Goal: Task Accomplishment & Management: Manage account settings

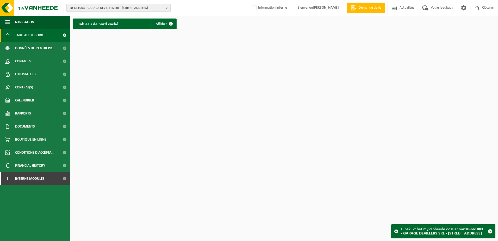
click at [107, 9] on span "10-661003 - GARAGE DEVILLERS SRL - 4400 FLÉMALLE, CHEMIN DES MOISSONS 4" at bounding box center [116, 8] width 94 height 8
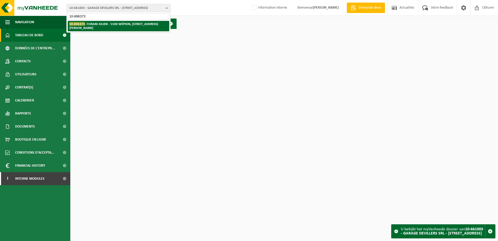
type input "10-896373"
click at [111, 25] on strong "10-896373 - FORAIN JULIEN - 5100 WÉPION, ROUTE DE SAINT-GÉRARD 197" at bounding box center [113, 26] width 89 height 8
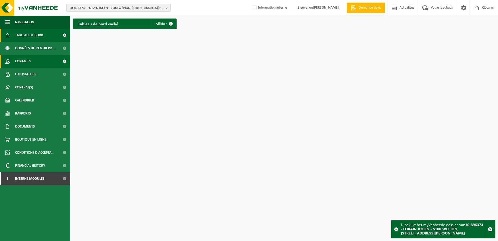
click at [34, 59] on link "Contacts" at bounding box center [35, 61] width 70 height 13
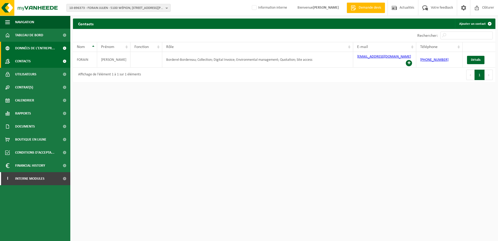
click at [33, 51] on span "Données de l'entrepr..." at bounding box center [35, 48] width 40 height 13
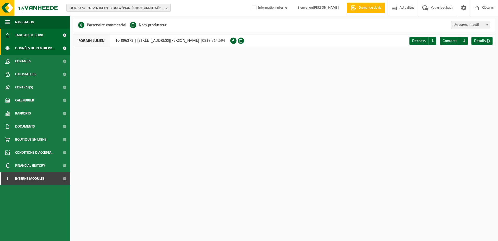
click at [33, 38] on span "Tableau de bord" at bounding box center [29, 35] width 28 height 13
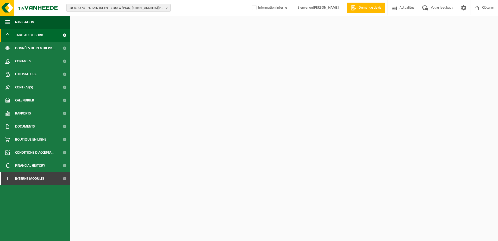
click at [34, 56] on link "Contacts" at bounding box center [35, 61] width 70 height 13
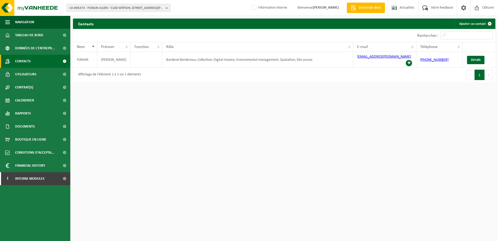
click at [75, 10] on span "10-896373 - FORAIN JULIEN - 5100 WÉPION, ROUTE DE SAINT-GÉRARD 197" at bounding box center [116, 8] width 94 height 8
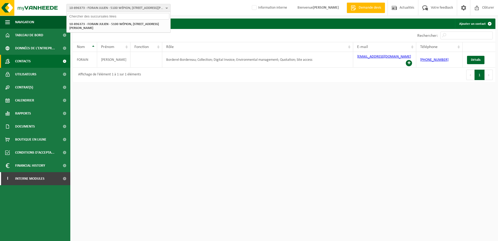
click at [79, 14] on input "text" at bounding box center [119, 16] width 102 height 7
type input "10-807582"
drag, startPoint x: 95, startPoint y: 23, endPoint x: 77, endPoint y: 15, distance: 19.0
click at [95, 23] on strong "10-807582 - CHEZ MATANTE - 7370 DOUR, GRAND'PLACE 21" at bounding box center [102, 24] width 67 height 4
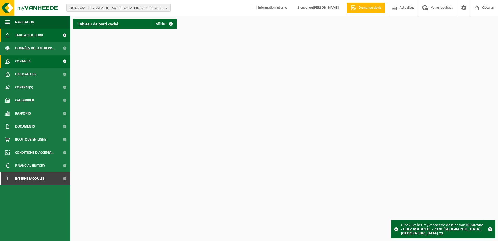
click at [17, 59] on span "Contacts" at bounding box center [23, 61] width 16 height 13
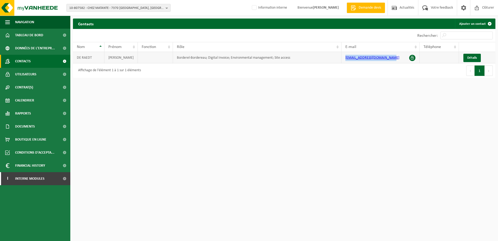
drag, startPoint x: 387, startPoint y: 58, endPoint x: 341, endPoint y: 57, distance: 46.4
click at [341, 57] on tr "DE RAEDT ISABELLE Borderel-Bordereau; Digital Invoice; Environmental management…" at bounding box center [284, 57] width 422 height 11
copy tr "isabellederaedt@outlook.fr"
drag, startPoint x: 364, startPoint y: 117, endPoint x: 346, endPoint y: 111, distance: 18.7
click at [364, 117] on html "10-807582 - CHEZ MATANTE - 7370 DOUR, GRAND'PLACE 21 10-915266 - FRITERIE CHEZ …" at bounding box center [249, 120] width 498 height 241
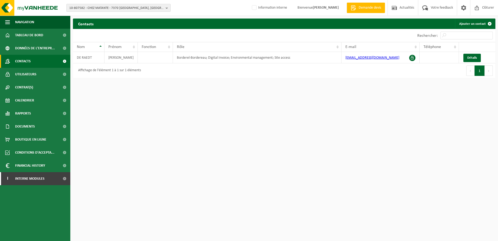
click at [80, 6] on span "10-807582 - CHEZ MATANTE - 7370 DOUR, GRAND'PLACE 21" at bounding box center [116, 8] width 94 height 8
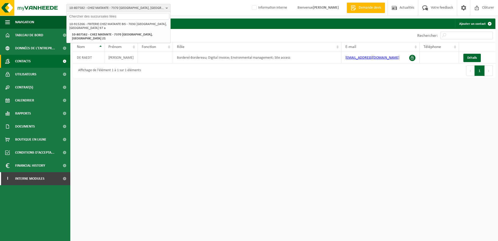
click at [80, 15] on input "text" at bounding box center [119, 16] width 102 height 7
paste input "10-906246"
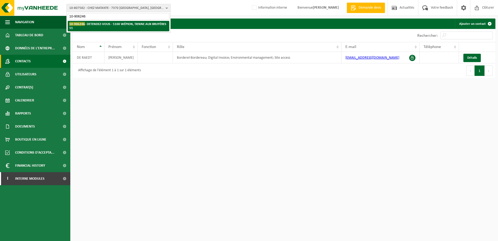
type input "10-906246"
click at [119, 25] on strong "10-906246 - DETENDEZ-VOUS - 5100 WÉPION, TIENNE AUX BRUYÈRES 11" at bounding box center [117, 26] width 97 height 8
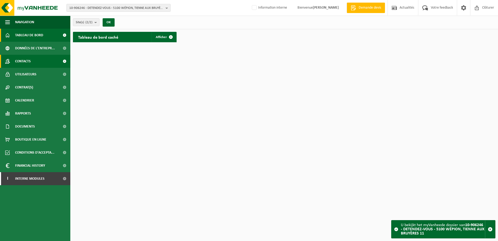
click at [36, 65] on link "Contacts" at bounding box center [35, 61] width 70 height 13
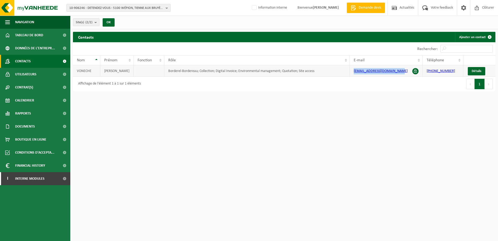
drag, startPoint x: 399, startPoint y: 72, endPoint x: 352, endPoint y: 76, distance: 47.3
click at [352, 76] on td "infodetendezvous@gmail.com" at bounding box center [386, 70] width 73 height 11
copy link "infodetendezvous@gmail.com"
click at [93, 10] on span "10-906246 - DETENDEZ-VOUS - 5100 WÉPION, TIENNE AUX BRUYÈRES 11" at bounding box center [116, 8] width 94 height 8
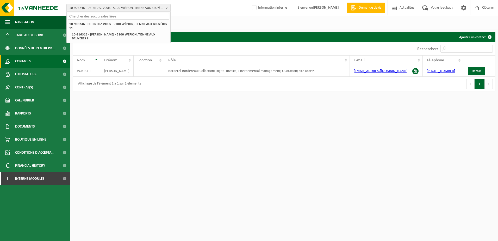
click at [94, 14] on input "text" at bounding box center [119, 16] width 102 height 7
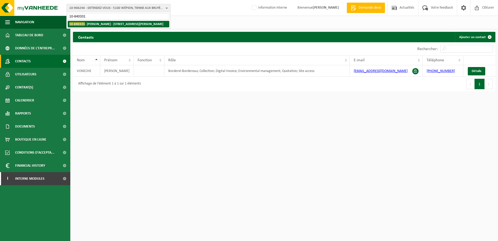
type input "10-840331"
click at [122, 24] on strong "10-840331 - GÉRIN, MATHIEU - 7390 QUAREGNON, RUE DE PÂTURAGES 161" at bounding box center [116, 24] width 94 height 4
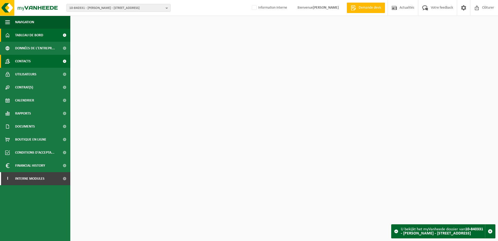
click at [40, 64] on link "Contacts" at bounding box center [35, 61] width 70 height 13
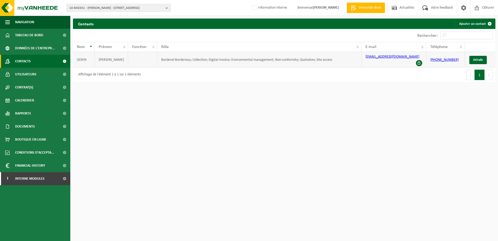
drag, startPoint x: 458, startPoint y: 57, endPoint x: 424, endPoint y: 57, distance: 34.1
click at [424, 57] on tr "GERIN MATHIEU Borderel-Bordereau; Collection; Digital Invoice; Environmental ma…" at bounding box center [284, 60] width 422 height 16
copy tr "+32 472 08 50 12"
click at [459, 55] on td "+32 472 08 50 12" at bounding box center [445, 60] width 39 height 16
click at [457, 59] on td "+32 472 08 50 12" at bounding box center [445, 60] width 39 height 16
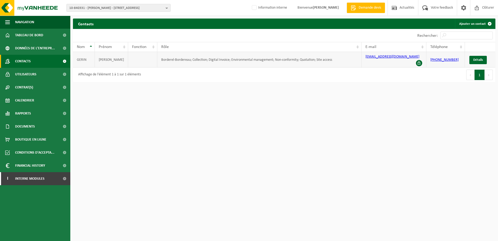
drag, startPoint x: 458, startPoint y: 58, endPoint x: 429, endPoint y: 56, distance: 29.0
click at [429, 56] on td "+32 472 08 50 12" at bounding box center [445, 60] width 39 height 16
copy link "+32 472 08 50 12"
click at [24, 178] on span "Interne modules" at bounding box center [29, 178] width 29 height 13
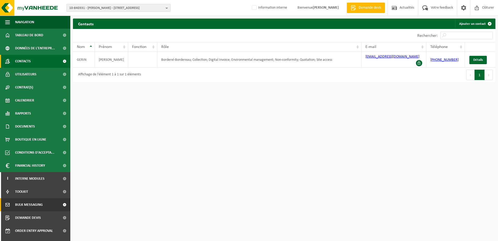
click at [31, 206] on span "Bulk Messaging" at bounding box center [29, 204] width 28 height 13
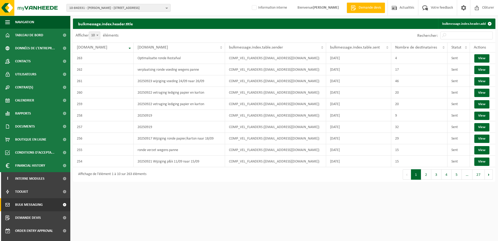
click at [327, 221] on html "10-840331 - [PERSON_NAME] - 7390 QUAREGNON, [STREET_ADDRESS][PERSON_NAME] Infor…" at bounding box center [249, 120] width 498 height 241
click at [78, 7] on span "10-840331 - [PERSON_NAME] - [STREET_ADDRESS]" at bounding box center [116, 8] width 94 height 8
click at [77, 12] on div at bounding box center [119, 16] width 104 height 8
click at [76, 17] on input "text" at bounding box center [119, 16] width 102 height 7
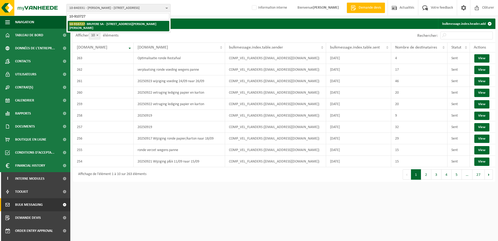
type input "10-910727"
click at [105, 26] on strong "10-910727 - BRUYERE SA - [STREET_ADDRESS][PERSON_NAME][PERSON_NAME]" at bounding box center [112, 26] width 87 height 8
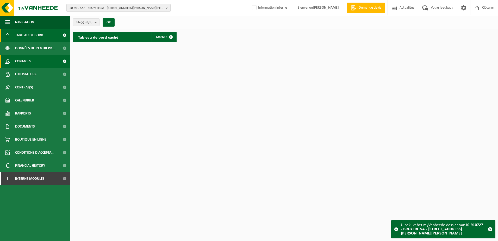
drag, startPoint x: 49, startPoint y: 60, endPoint x: 41, endPoint y: 59, distance: 7.9
click at [49, 60] on link "Contacts" at bounding box center [35, 61] width 70 height 13
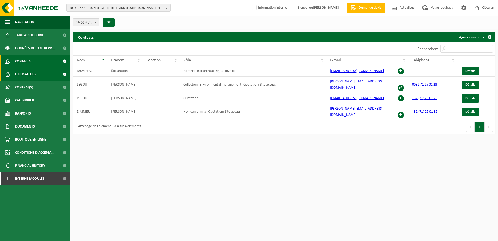
click at [46, 73] on link "Utilisateurs" at bounding box center [35, 74] width 70 height 13
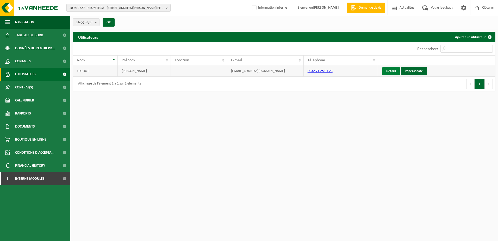
click at [389, 71] on link "Détails" at bounding box center [390, 71] width 17 height 8
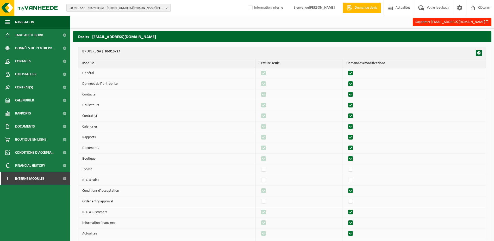
click at [353, 73] on label"] at bounding box center [350, 73] width 7 height 8
click at [346, 69] on input "checkbox" at bounding box center [346, 69] width 0 height 0
checkbox input "false"
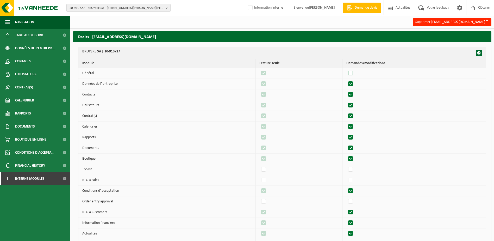
checkbox input "false"
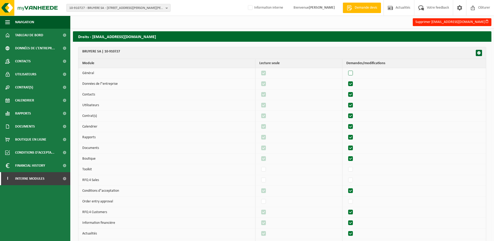
checkbox input "false"
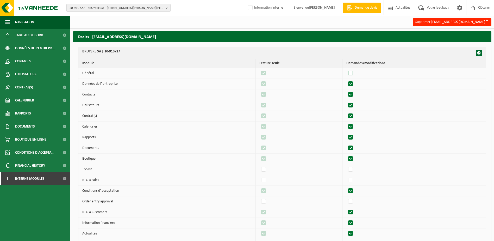
checkbox input "false"
click at [353, 73] on label"] at bounding box center [350, 73] width 7 height 8
click at [346, 69] on input "checkbox" at bounding box center [346, 69] width 0 height 0
checkbox input "true"
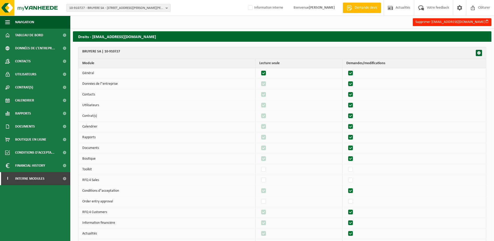
checkbox input "true"
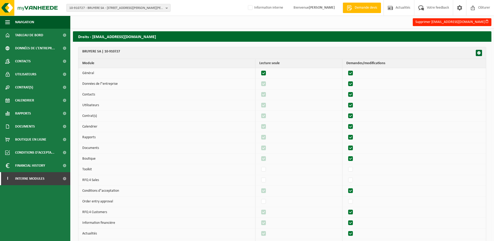
checkbox input "true"
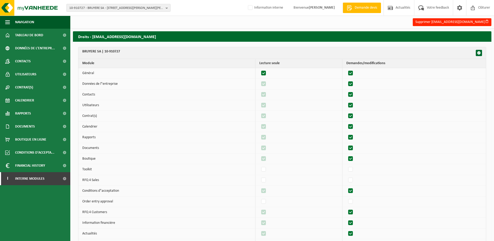
checkbox input "true"
click at [130, 54] on th "BRUYERE SA | 10-910727" at bounding box center [282, 53] width 408 height 12
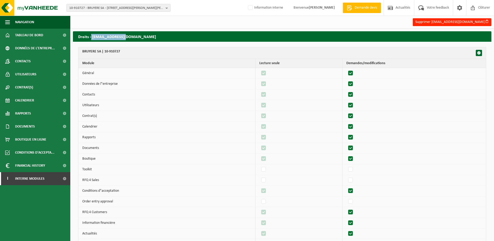
drag, startPoint x: 127, startPoint y: 36, endPoint x: 91, endPoint y: 37, distance: 36.0
click at [91, 37] on h2 "Droits - info@bruyerre.be" at bounding box center [282, 36] width 418 height 10
copy h2 "info@bruyerre.be"
click at [28, 60] on span "Contacts" at bounding box center [23, 61] width 16 height 13
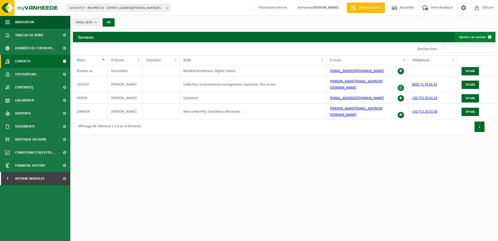
click at [477, 38] on link "Ajouter un contact" at bounding box center [475, 37] width 40 height 10
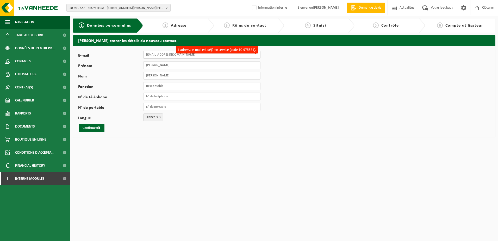
click at [167, 55] on input "[EMAIL_ADDRESS][DOMAIN_NAME]" at bounding box center [201, 55] width 117 height 8
drag, startPoint x: 185, startPoint y: 55, endPoint x: 140, endPoint y: 54, distance: 45.1
click at [140, 54] on div "E-mail [EMAIL_ADDRESS][DOMAIN_NAME] L'adresse e-mail est déjà en service (code …" at bounding box center [171, 55] width 187 height 8
click at [151, 55] on input "E-mail" at bounding box center [201, 55] width 117 height 8
paste input "[PERSON_NAME] <[PERSON_NAME][EMAIL_ADDRESS][DOMAIN_NAME]>"
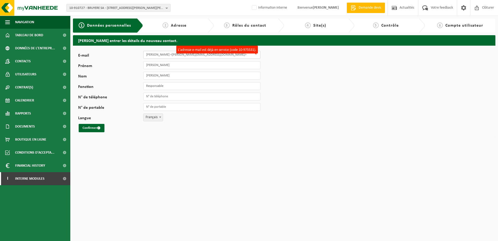
click at [168, 55] on input "Valerie Legout <valerie.legout@bruyerre.be>" at bounding box center [201, 55] width 117 height 8
click at [196, 57] on input "valerie.legout@bruyerre.be>" at bounding box center [201, 55] width 117 height 8
type input "[PERSON_NAME][EMAIL_ADDRESS][DOMAIN_NAME]"
click at [185, 64] on input "Marie" at bounding box center [201, 65] width 117 height 8
click at [190, 55] on input "[PERSON_NAME][EMAIL_ADDRESS][DOMAIN_NAME]" at bounding box center [201, 55] width 117 height 8
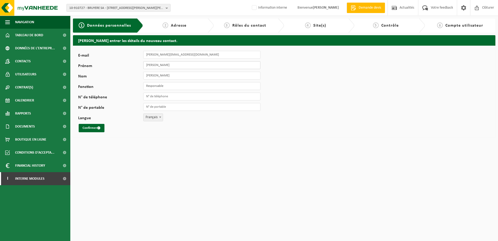
click at [160, 66] on input "Marie" at bounding box center [201, 65] width 117 height 8
drag, startPoint x: 160, startPoint y: 65, endPoint x: 139, endPoint y: 65, distance: 21.4
click at [139, 65] on div "Prénom Marie" at bounding box center [171, 65] width 187 height 8
type input "[PERSON_NAME]"
drag, startPoint x: 159, startPoint y: 74, endPoint x: 140, endPoint y: 77, distance: 18.8
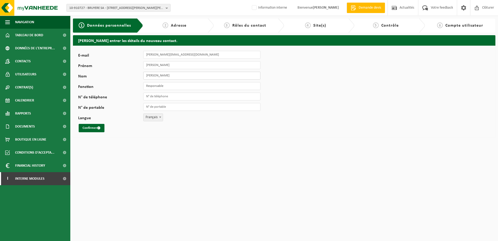
click at [140, 77] on div "Nom Elias" at bounding box center [171, 76] width 187 height 8
type input "Legout"
click at [155, 118] on span "Français" at bounding box center [152, 117] width 19 height 7
click at [90, 128] on button "Confirmer" at bounding box center [92, 128] width 26 height 8
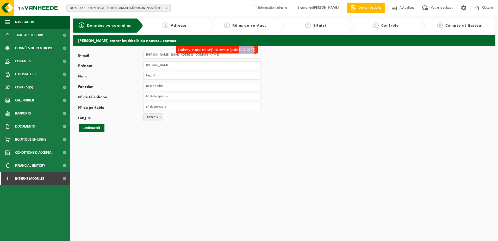
drag, startPoint x: 238, startPoint y: 50, endPoint x: 254, endPoint y: 51, distance: 15.9
click at [254, 51] on label "L'adresse e-mail est déjà en service (code 10-910726)." at bounding box center [217, 50] width 82 height 8
copy label "10-910726"
click at [36, 61] on link "Contacts" at bounding box center [35, 61] width 70 height 13
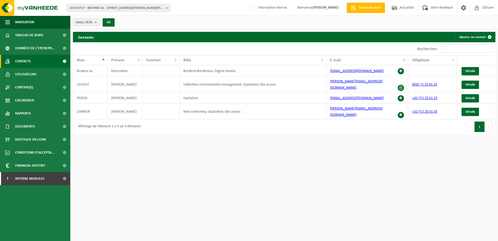
click at [100, 5] on span "10-910727 - BRUYERE SA - [STREET_ADDRESS][PERSON_NAME][PERSON_NAME]" at bounding box center [116, 8] width 94 height 8
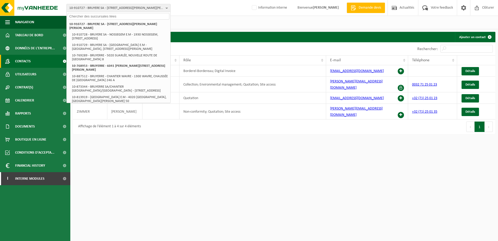
click at [98, 19] on input "text" at bounding box center [119, 16] width 102 height 7
paste input "10-910726"
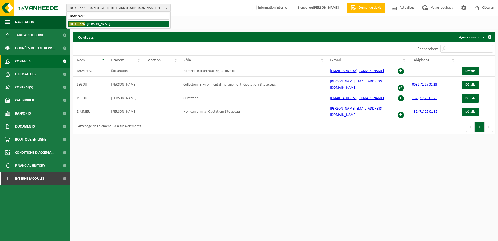
type input "10-910726"
click at [123, 23] on li "10-910726 - VALERIE LEGOUT" at bounding box center [119, 24] width 102 height 7
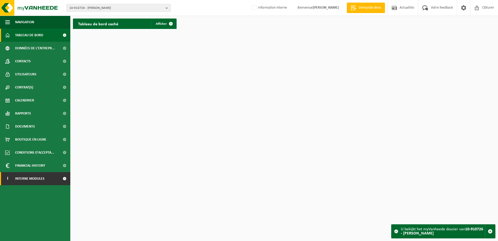
click at [39, 178] on span "Interne modules" at bounding box center [29, 178] width 29 height 13
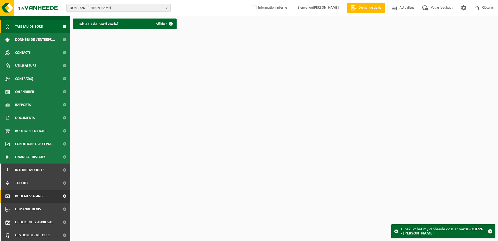
scroll to position [22, 0]
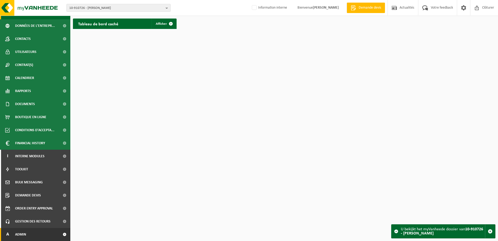
click at [39, 233] on link "A Admin" at bounding box center [35, 234] width 70 height 13
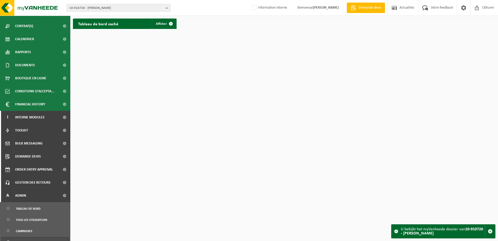
scroll to position [101, 0]
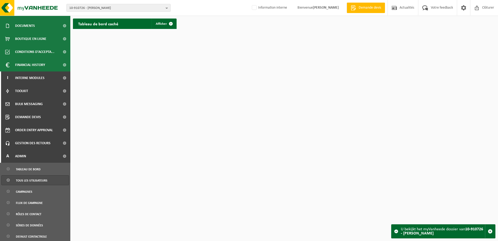
click at [39, 180] on span "Tous les utilisateurs" at bounding box center [32, 180] width 32 height 10
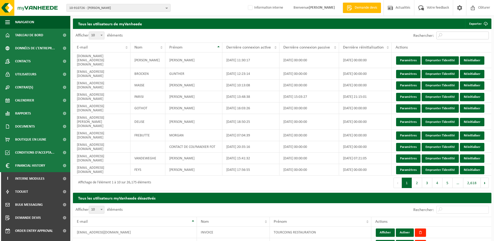
click at [453, 34] on input "Rechercher:" at bounding box center [462, 36] width 52 height 8
paste input "10-910726"
type input "10-910726"
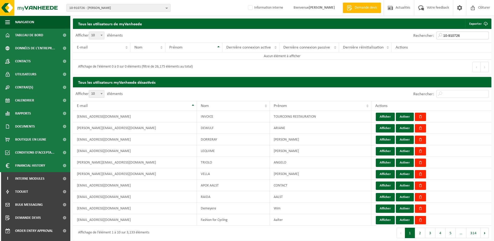
drag, startPoint x: 472, startPoint y: 37, endPoint x: 436, endPoint y: 33, distance: 35.9
click at [436, 33] on input "10-910726" at bounding box center [462, 36] width 52 height 8
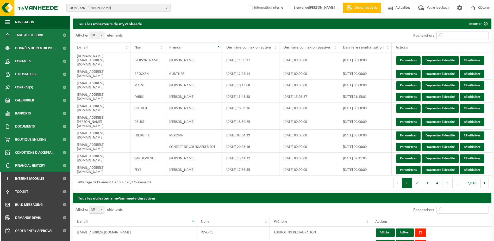
click at [441, 34] on input "Rechercher:" at bounding box center [462, 36] width 52 height 8
paste input "valerie.legout@bruyerre.be"
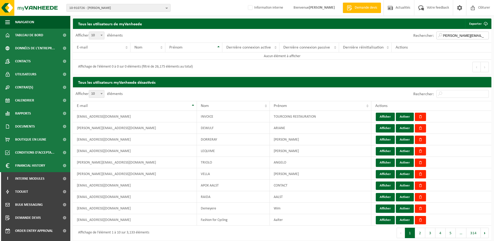
click at [445, 35] on input "valerie.legout@bruyerre.be" at bounding box center [462, 36] width 52 height 8
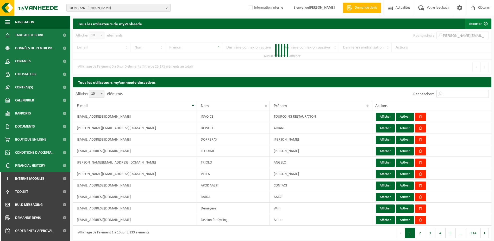
scroll to position [0, 0]
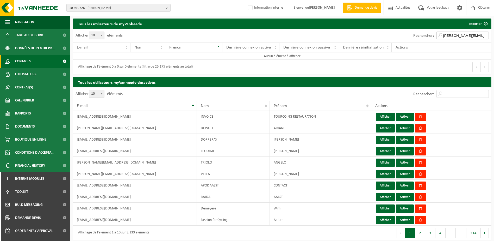
type input "valerie.legout@bruyerre.be"
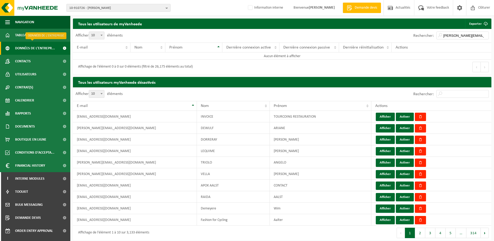
click at [37, 52] on span "Données de l'entrepr..." at bounding box center [35, 48] width 40 height 13
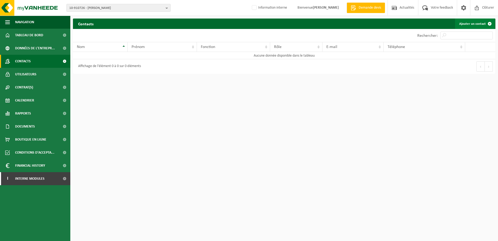
click at [473, 24] on link "Ajouter un contact" at bounding box center [475, 23] width 40 height 10
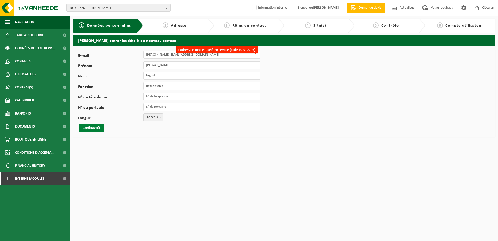
click at [92, 128] on button "Confirmer" at bounding box center [92, 128] width 26 height 8
click at [160, 51] on input "valerie.legout@bruyerre.be" at bounding box center [201, 55] width 117 height 8
click at [182, 57] on input "valerie.legout@bruyerre.be" at bounding box center [201, 55] width 117 height 8
click at [189, 57] on input "valerie.legout@bruyerre.be" at bounding box center [201, 55] width 117 height 8
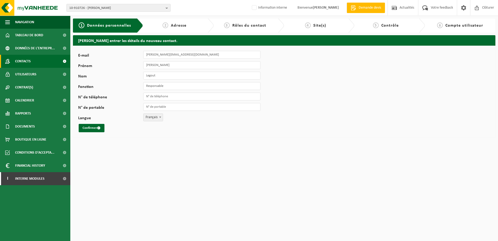
click at [27, 59] on span "Contacts" at bounding box center [23, 61] width 16 height 13
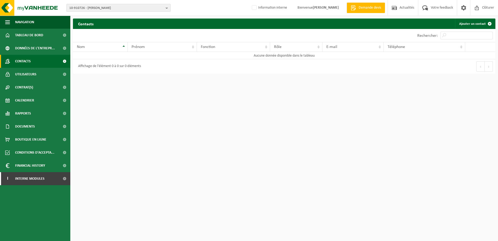
click at [104, 7] on span "10-910726 - [PERSON_NAME]" at bounding box center [116, 8] width 94 height 8
click at [104, 16] on input "text" at bounding box center [119, 16] width 102 height 7
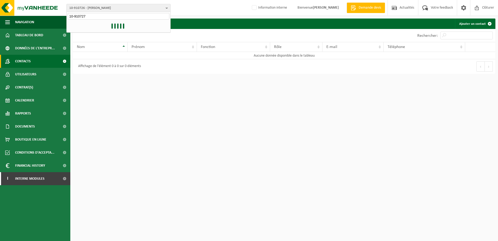
type input "10-910727"
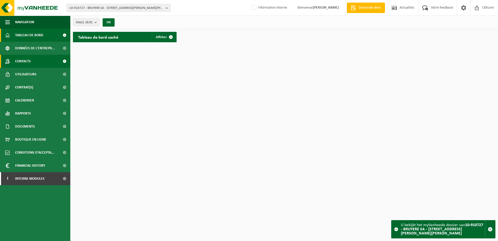
click at [35, 64] on link "Contacts" at bounding box center [35, 61] width 70 height 13
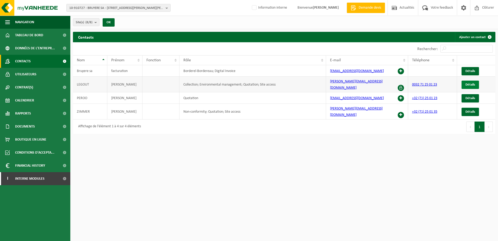
click at [469, 83] on span "Détails" at bounding box center [470, 84] width 10 height 3
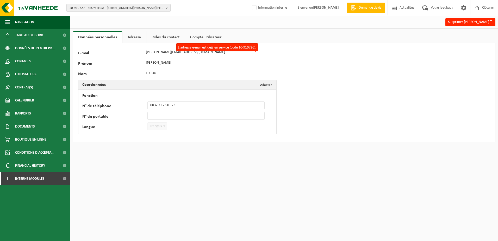
click at [127, 34] on link "Adresse" at bounding box center [134, 37] width 24 height 12
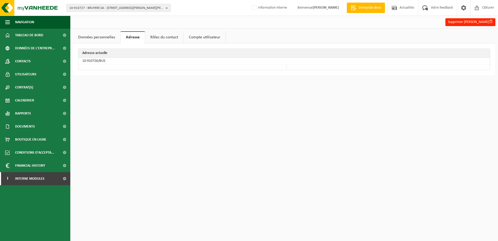
click at [162, 38] on link "Rôles du contact" at bounding box center [164, 37] width 38 height 12
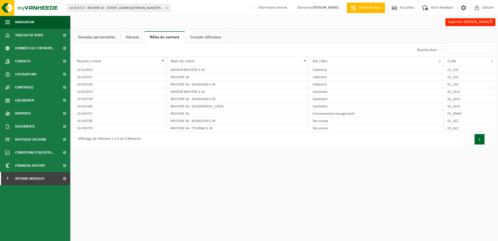
click at [202, 38] on link "Compte utilisateur" at bounding box center [206, 37] width 42 height 12
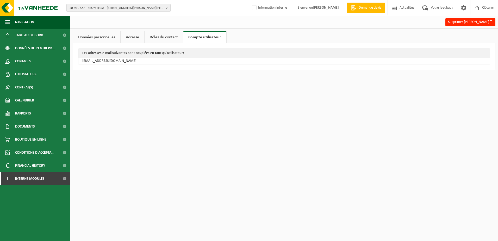
click at [104, 37] on link "Données personnelles" at bounding box center [96, 37] width 47 height 12
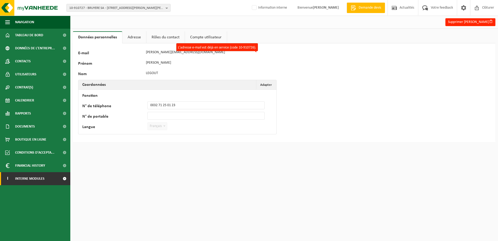
click at [29, 179] on span "Interne modules" at bounding box center [29, 178] width 29 height 13
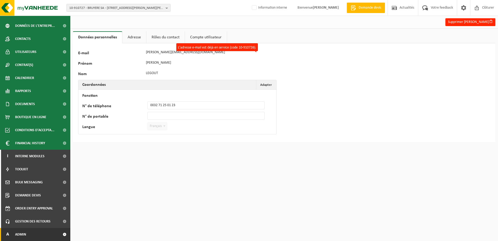
click at [41, 232] on link "A Admin" at bounding box center [35, 234] width 70 height 13
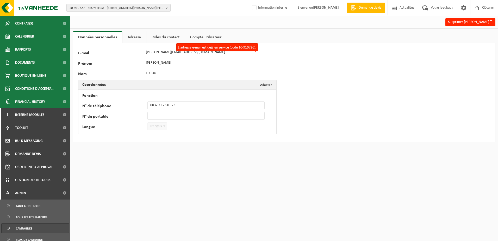
scroll to position [127, 0]
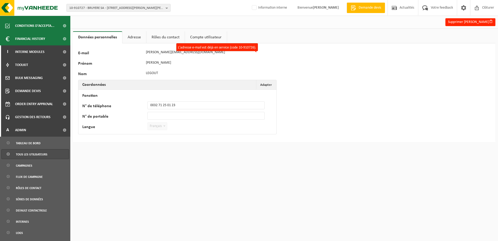
click at [36, 156] on span "Tous les utilisateurs" at bounding box center [32, 154] width 32 height 10
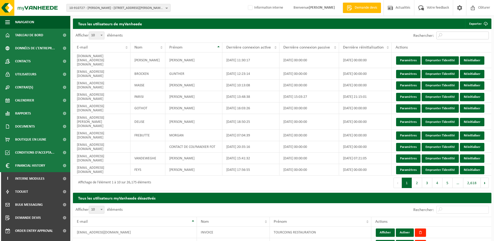
click at [447, 34] on input "Rechercher:" at bounding box center [462, 36] width 52 height 8
paste input "[PERSON_NAME][EMAIL_ADDRESS][DOMAIN_NAME]"
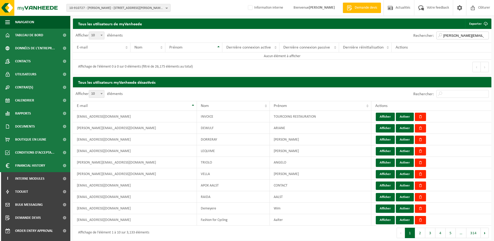
drag, startPoint x: 465, startPoint y: 35, endPoint x: 417, endPoint y: 39, distance: 48.1
click at [417, 39] on div "Rechercher: valerie.legout@bruyerre.be" at bounding box center [451, 36] width 81 height 14
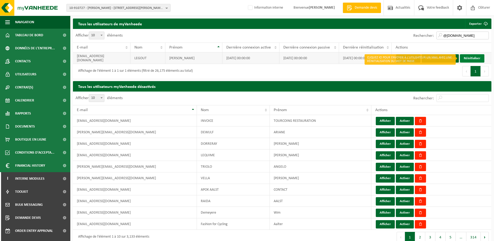
type input "@bruyerre.be"
click at [473, 59] on link "Réinitialiser" at bounding box center [472, 58] width 24 height 8
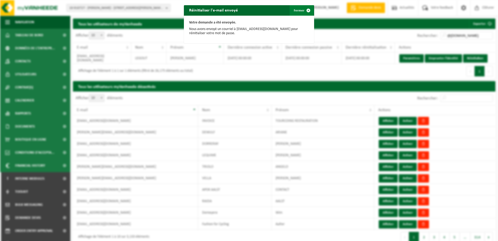
click at [294, 9] on button "Fermer" at bounding box center [302, 10] width 24 height 10
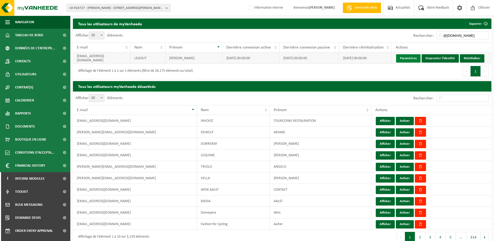
click at [405, 58] on link "Paramètres" at bounding box center [408, 58] width 24 height 8
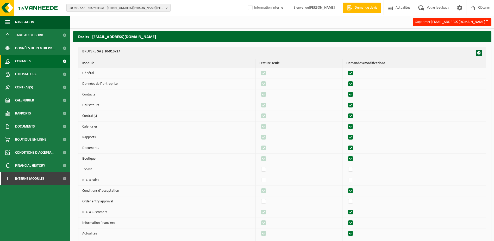
click at [27, 59] on span "Contacts" at bounding box center [23, 61] width 16 height 13
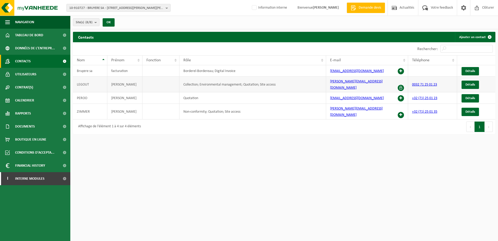
click at [400, 85] on span at bounding box center [401, 88] width 6 height 6
click at [401, 85] on span at bounding box center [401, 88] width 6 height 6
click at [469, 83] on span "Détails" at bounding box center [470, 84] width 10 height 3
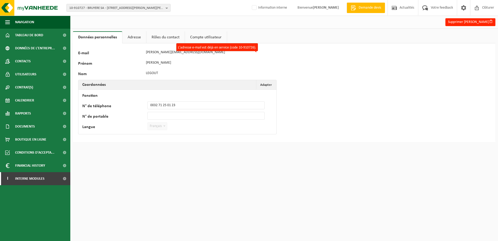
click at [141, 52] on div "E-mail valerie.legout@bruyerre.be L'adresse e-mail est déjà en service (code 10…" at bounding box center [171, 52] width 187 height 8
drag, startPoint x: 140, startPoint y: 51, endPoint x: 130, endPoint y: 31, distance: 22.4
click at [130, 31] on div "Supprimer Valerie Legout Données personnelles Adresse Rôles du contact Compte u…" at bounding box center [249, 73] width 498 height 147
click at [136, 39] on link "Adresse" at bounding box center [134, 37] width 24 height 12
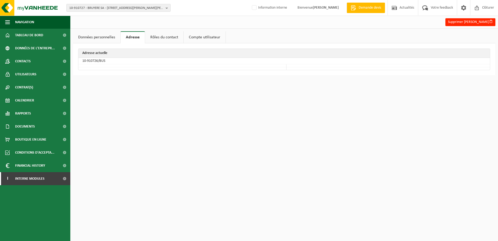
click at [165, 38] on link "Rôles du contact" at bounding box center [164, 37] width 38 height 12
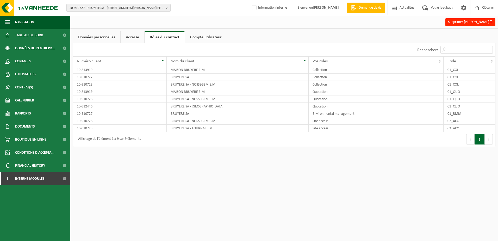
click at [127, 40] on link "Adresse" at bounding box center [133, 37] width 24 height 12
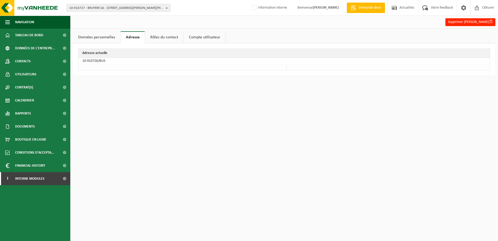
click at [108, 38] on link "Données personnelles" at bounding box center [96, 37] width 47 height 12
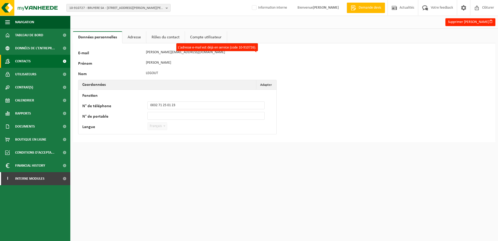
click at [42, 62] on link "Contacts" at bounding box center [35, 61] width 70 height 13
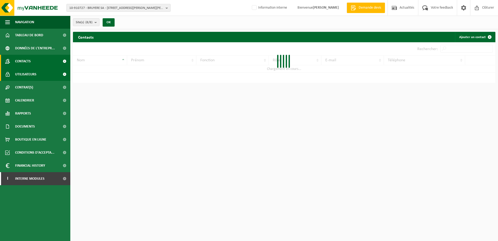
click at [28, 76] on span "Utilisateurs" at bounding box center [25, 74] width 21 height 13
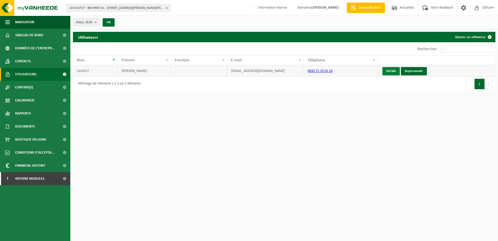
click at [391, 70] on link "Détails" at bounding box center [390, 71] width 17 height 8
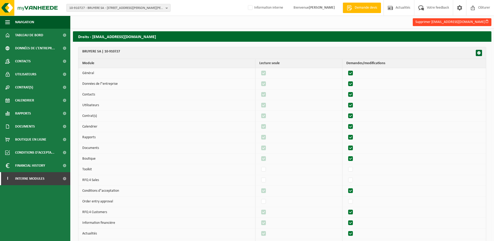
click at [466, 21] on button "Supprimer info@bruyerre.be" at bounding box center [452, 22] width 79 height 8
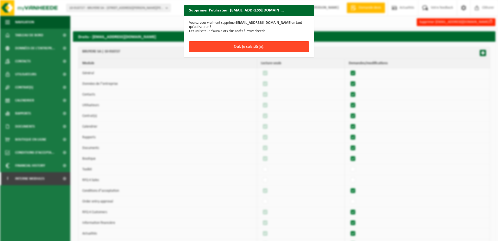
click at [265, 41] on button "Oui, je suis sûr(e)." at bounding box center [249, 46] width 120 height 11
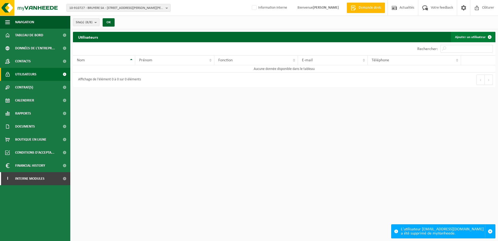
click at [474, 35] on link "Ajouter un utilisateur" at bounding box center [473, 37] width 44 height 10
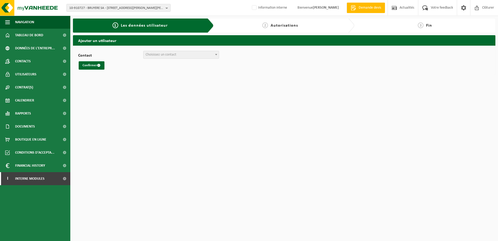
click at [171, 54] on span "Choisissez un contact" at bounding box center [161, 55] width 31 height 4
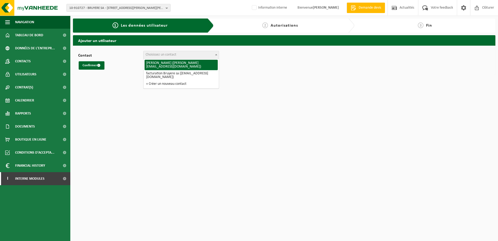
select select "88697"
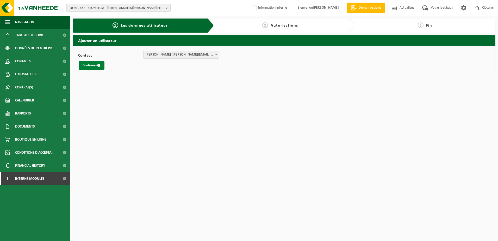
click at [91, 64] on button "Confirmer" at bounding box center [92, 65] width 26 height 8
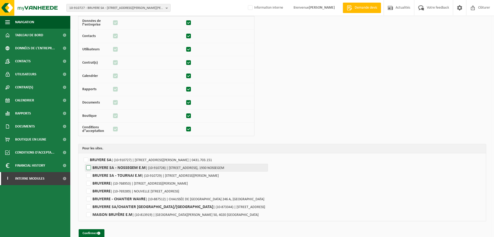
scroll to position [59, 0]
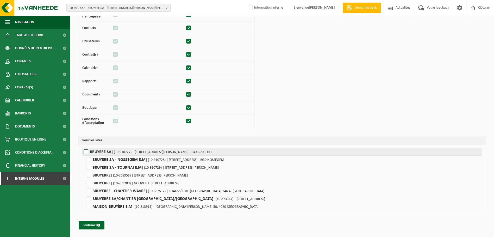
click at [87, 151] on label"] "BRUYERE SA | (10-910727) | [STREET_ADDRESS][PERSON_NAME] | 0431.703.151" at bounding box center [282, 152] width 400 height 8
click at [87, 151] on input "BRUYERE SA | (10-910727) | [STREET_ADDRESS][PERSON_NAME] | 0431.703.151" at bounding box center [329, 152] width 494 height 8
checkbox input "true"
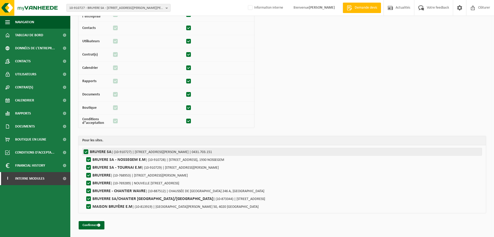
checkbox input "true"
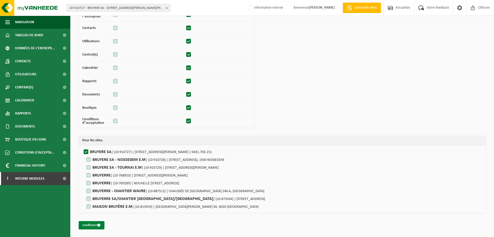
click at [93, 227] on button "Confirmer" at bounding box center [92, 225] width 26 height 8
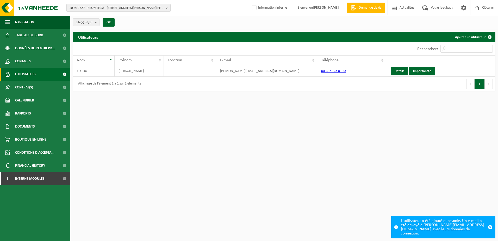
click at [178, 131] on html "10-910727 - BRUYERE SA - 6041 GOSSELIES, RUE FRANÇOIS LÉON BRUYERRE 34 10-91072…" at bounding box center [249, 120] width 498 height 241
click at [93, 4] on span "10-910727 - BRUYERE SA - [STREET_ADDRESS][PERSON_NAME][PERSON_NAME]" at bounding box center [116, 8] width 94 height 8
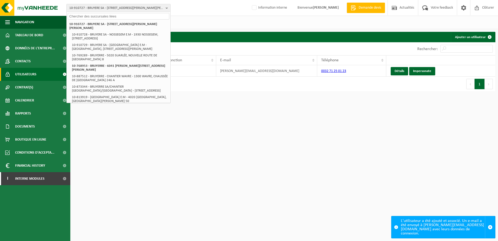
click at [93, 15] on input "text" at bounding box center [119, 16] width 102 height 7
click at [96, 17] on input "text" at bounding box center [119, 16] width 102 height 7
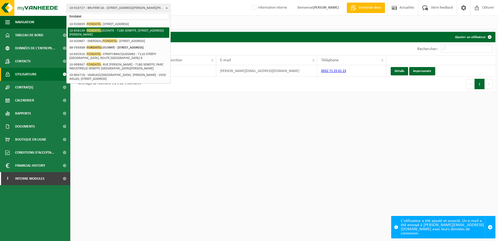
type input "fondatel"
click at [135, 32] on li "10-858139 - FONDATEL LECOMTE - 7180 SENEFFE, RUE GEORGES STEPHENSON 25" at bounding box center [119, 32] width 102 height 10
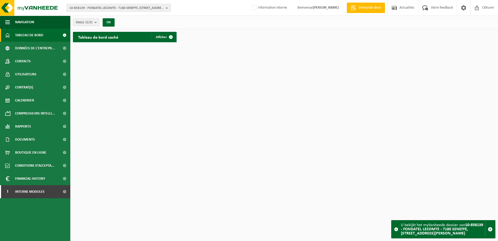
click at [167, 7] on b "button" at bounding box center [168, 7] width 5 height 7
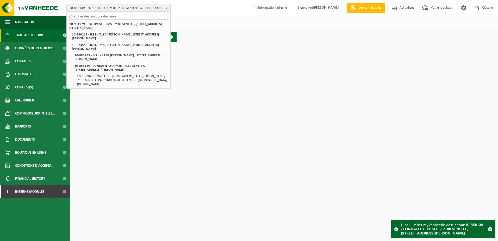
click at [199, 146] on html "10-858139 - FONDATEL LECOMTE - [GEOGRAPHIC_DATA][PERSON_NAME] 25 10-991979 - BS…" at bounding box center [249, 120] width 498 height 241
click at [36, 62] on link "Contacts" at bounding box center [35, 61] width 70 height 13
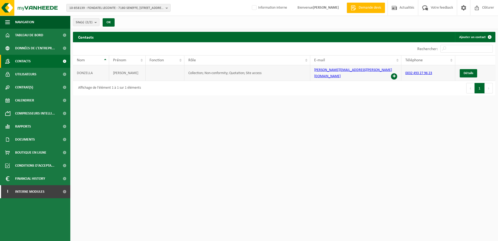
click at [395, 73] on span at bounding box center [394, 76] width 6 height 6
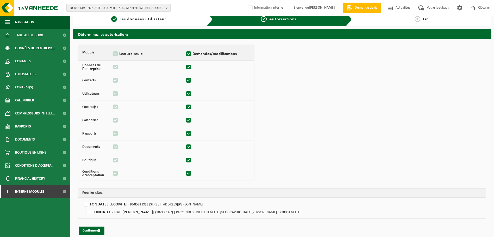
scroll to position [12, 0]
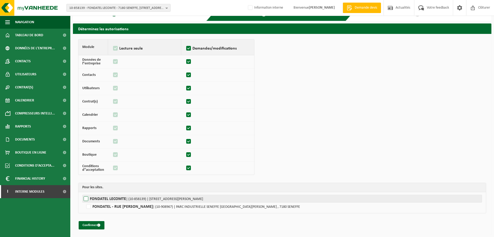
click at [87, 197] on label"] "FONDATEL LECOMTE | (10-858139) | RUE GEORGES STEPHENSON 25, 7180 SENEFFE" at bounding box center [282, 199] width 400 height 8
click at [87, 197] on input "FONDATEL LECOMTE | (10-858139) | RUE GEORGES STEPHENSON 25, 7180 SENEFFE" at bounding box center [329, 199] width 494 height 8
checkbox input "true"
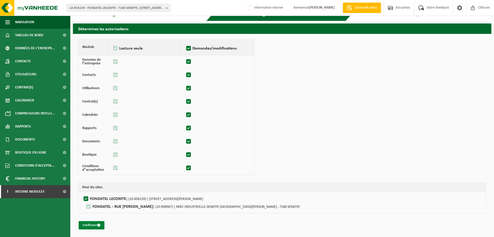
click at [90, 224] on button "Confirmer" at bounding box center [92, 225] width 26 height 8
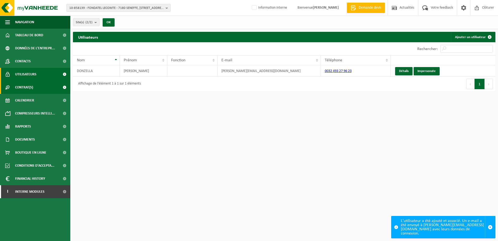
click at [17, 89] on span "Contrat(s)" at bounding box center [24, 87] width 18 height 13
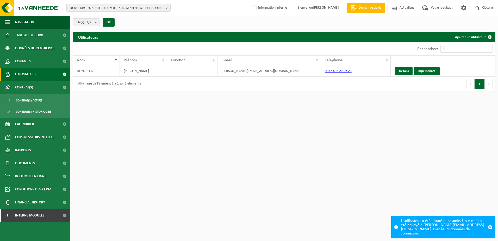
drag, startPoint x: 38, startPoint y: 67, endPoint x: 35, endPoint y: 72, distance: 5.8
click at [38, 67] on link "Contacts" at bounding box center [35, 61] width 70 height 13
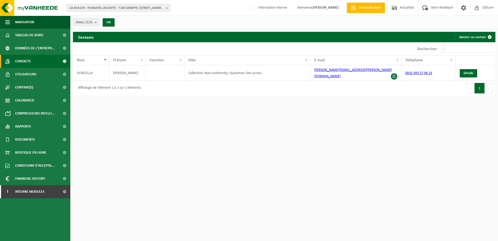
click at [33, 75] on span "Utilisateurs" at bounding box center [25, 74] width 21 height 13
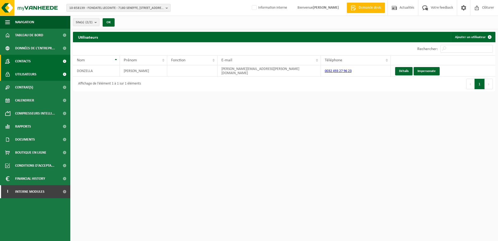
click at [35, 62] on link "Contacts" at bounding box center [35, 61] width 70 height 13
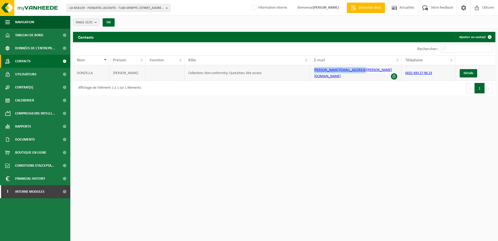
drag, startPoint x: 363, startPoint y: 73, endPoint x: 310, endPoint y: 70, distance: 52.9
click at [310, 70] on td "[PERSON_NAME][EMAIL_ADDRESS][PERSON_NAME][DOMAIN_NAME]" at bounding box center [355, 73] width 91 height 16
click at [445, 144] on html "10-858139 - FONDATEL LECOMTE - [GEOGRAPHIC_DATA][PERSON_NAME] 25 10-991979 - BS…" at bounding box center [249, 120] width 498 height 241
drag, startPoint x: 366, startPoint y: 73, endPoint x: 308, endPoint y: 69, distance: 58.5
click at [308, 69] on tr "[PERSON_NAME] Collection; Non-conformity; Quotation; Site access [PERSON_NAME][…" at bounding box center [284, 73] width 422 height 16
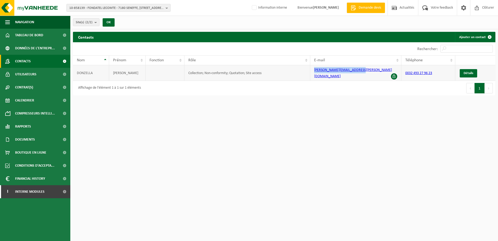
copy tr "[PERSON_NAME][EMAIL_ADDRESS][PERSON_NAME][DOMAIN_NAME]"
click at [267, 102] on html "10-858139 - FONDATEL LECOMTE - [GEOGRAPHIC_DATA][PERSON_NAME] 25 10-991979 - BS…" at bounding box center [249, 120] width 498 height 241
